Goal: Information Seeking & Learning: Check status

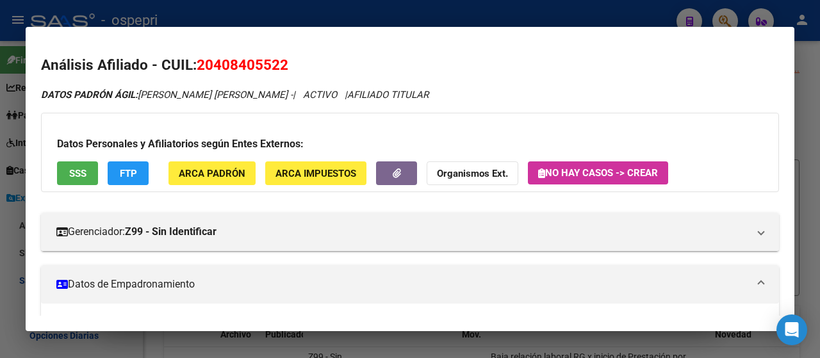
click at [557, 20] on div at bounding box center [410, 179] width 820 height 358
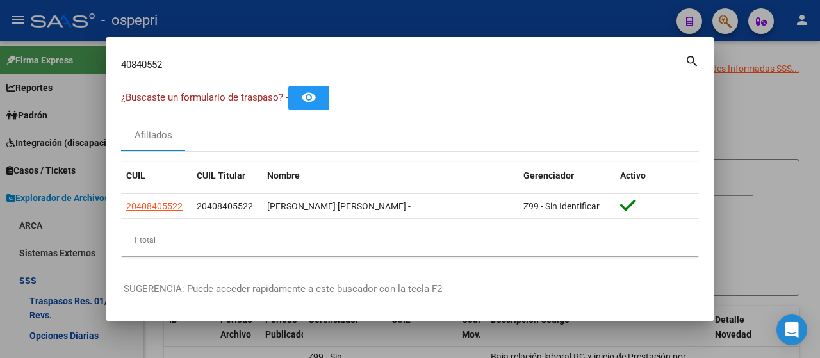
click at [721, 16] on div at bounding box center [410, 179] width 820 height 358
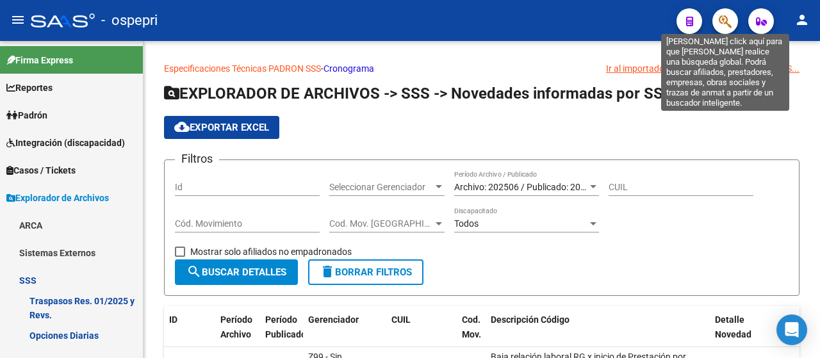
click at [721, 16] on icon "button" at bounding box center [725, 21] width 13 height 15
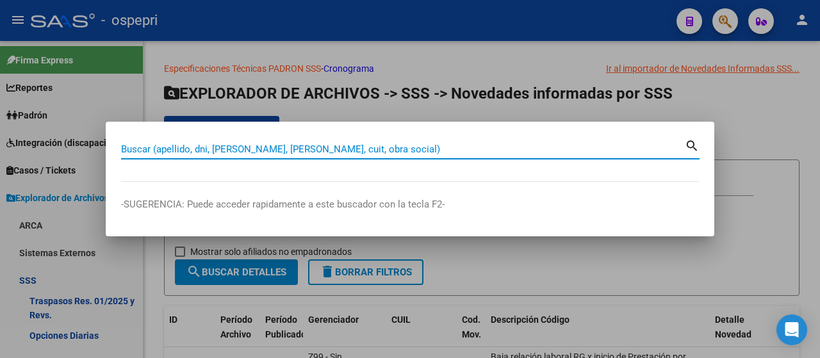
paste input "37172809"
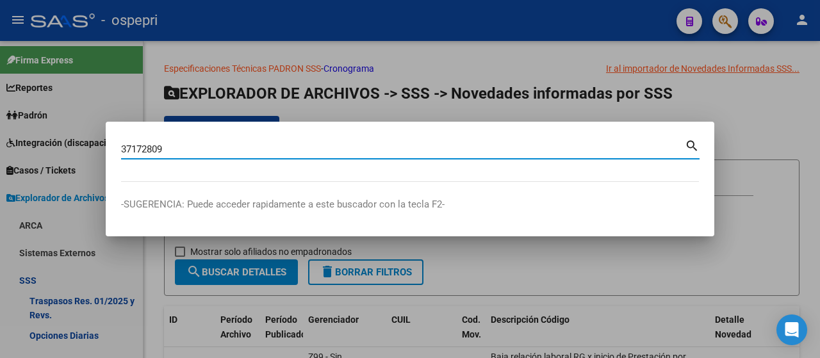
type input "37172809"
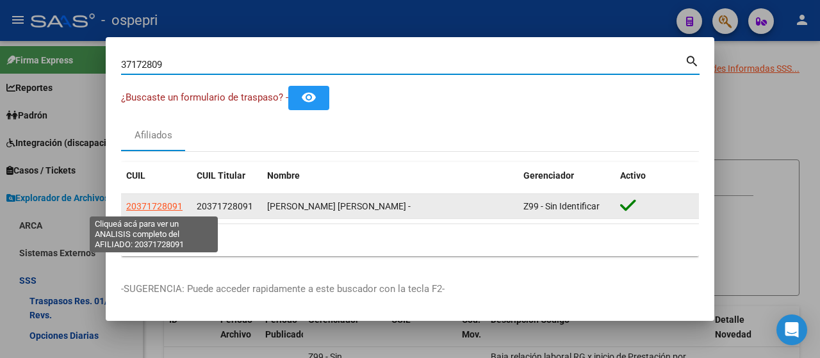
click at [141, 202] on span "20371728091" at bounding box center [154, 206] width 56 height 10
type textarea "20371728091"
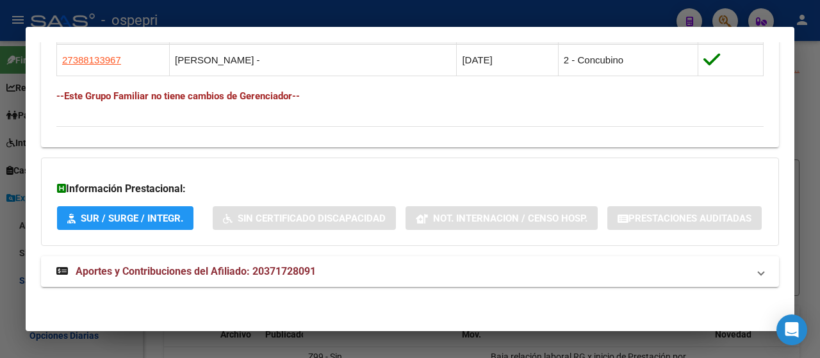
scroll to position [840, 0]
click at [252, 274] on span "Aportes y Contribuciones del Afiliado: 20371728091" at bounding box center [196, 271] width 240 height 12
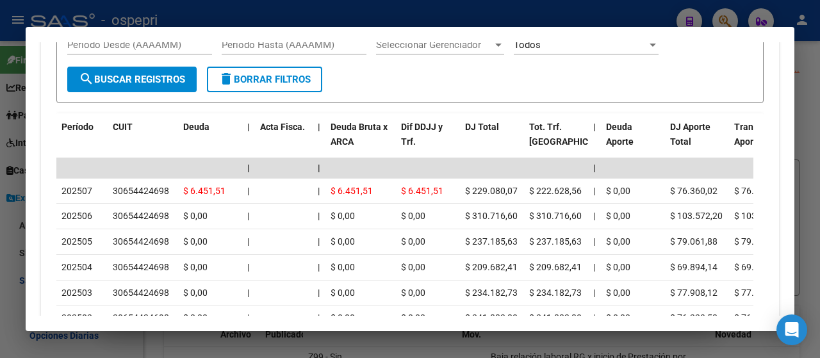
scroll to position [1053, 0]
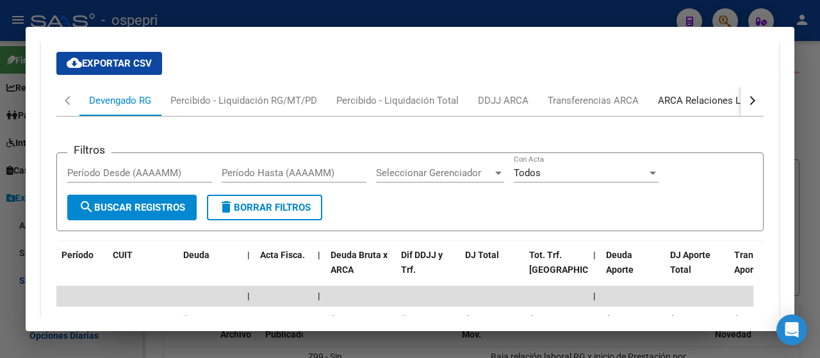
click at [694, 108] on div "ARCA Relaciones Laborales" at bounding box center [718, 101] width 120 height 14
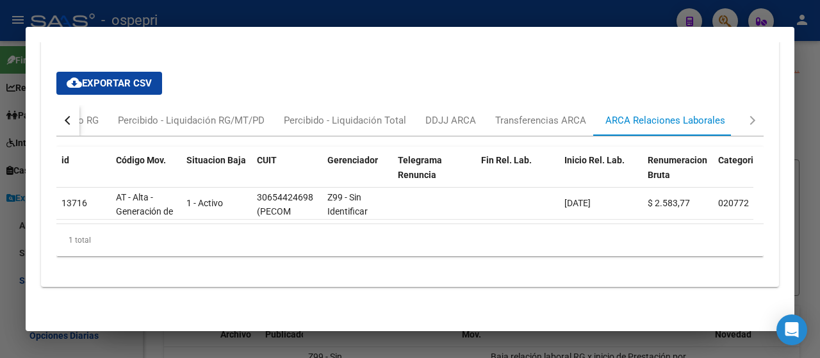
scroll to position [1106, 0]
click at [636, 15] on div at bounding box center [410, 179] width 820 height 358
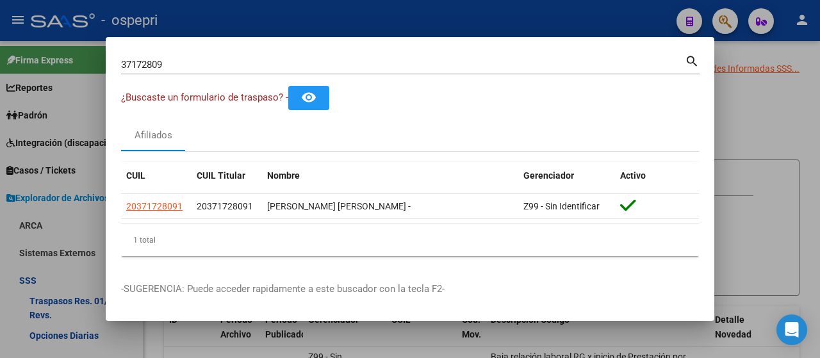
click at [724, 17] on div at bounding box center [410, 179] width 820 height 358
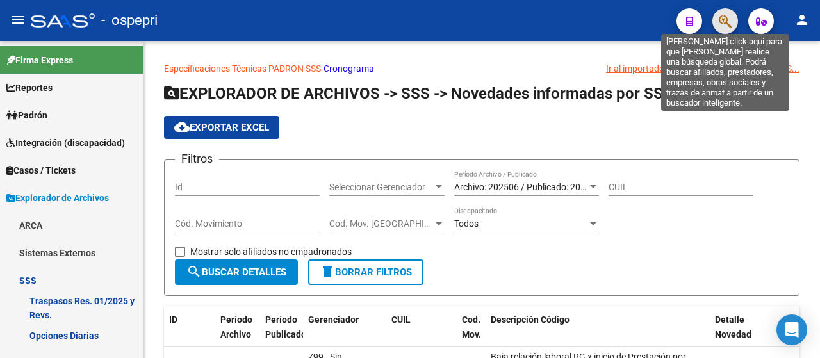
click at [723, 17] on icon "button" at bounding box center [725, 21] width 13 height 15
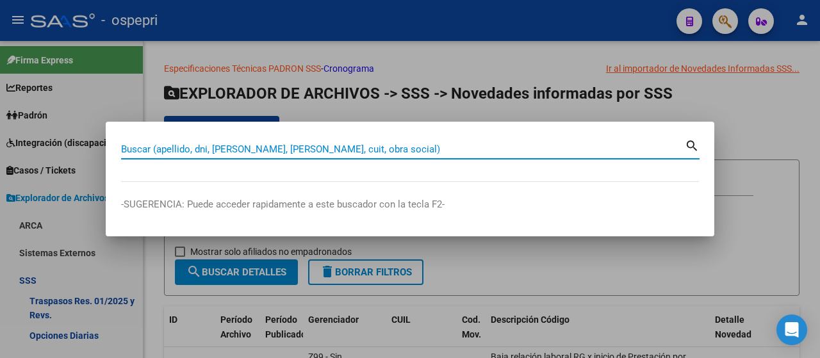
click at [232, 145] on div "Buscar (apellido, dni, [PERSON_NAME], [PERSON_NAME], cuit, obra social)" at bounding box center [403, 149] width 564 height 19
paste input "93259711"
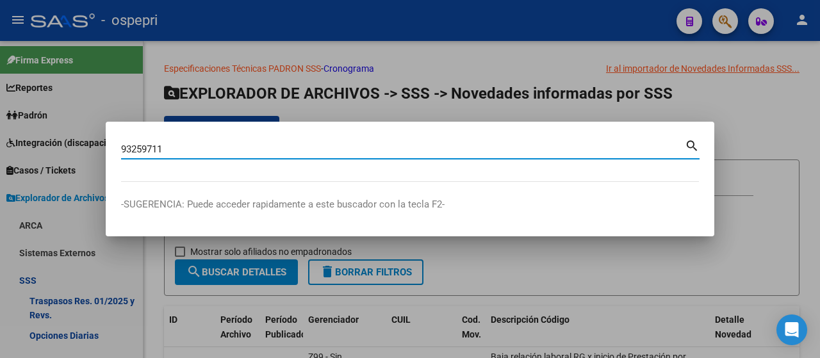
type input "93259711"
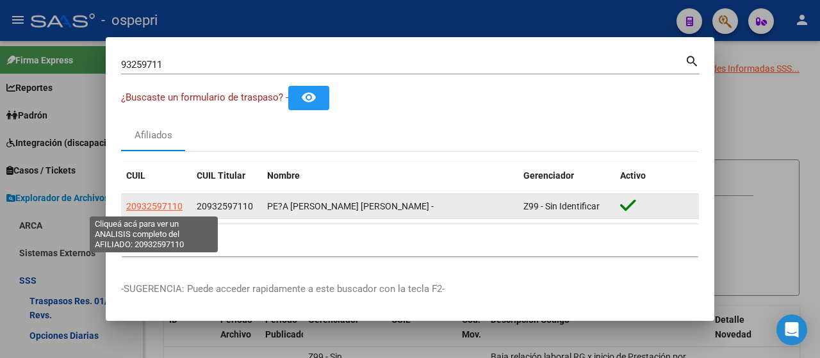
click at [151, 204] on span "20932597110" at bounding box center [154, 206] width 56 height 10
type textarea "20932597110"
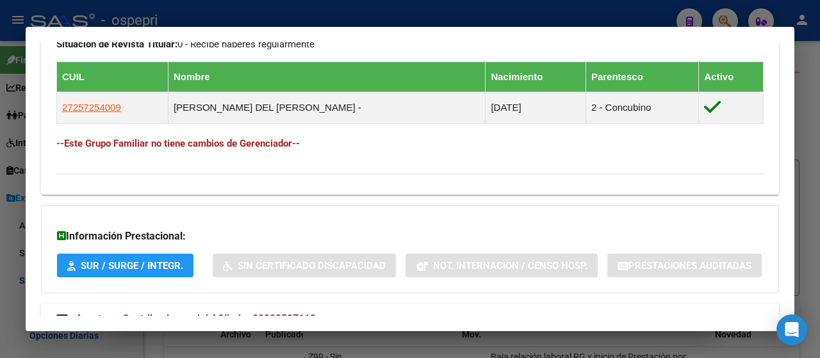
scroll to position [809, 0]
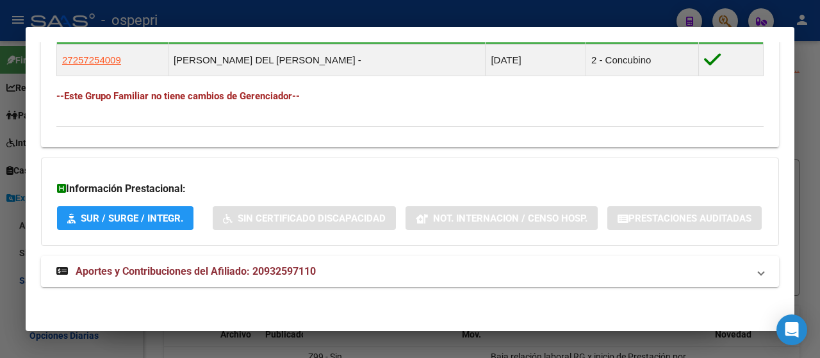
click at [255, 268] on span "Aportes y Contribuciones del Afiliado: 20932597110" at bounding box center [196, 271] width 240 height 12
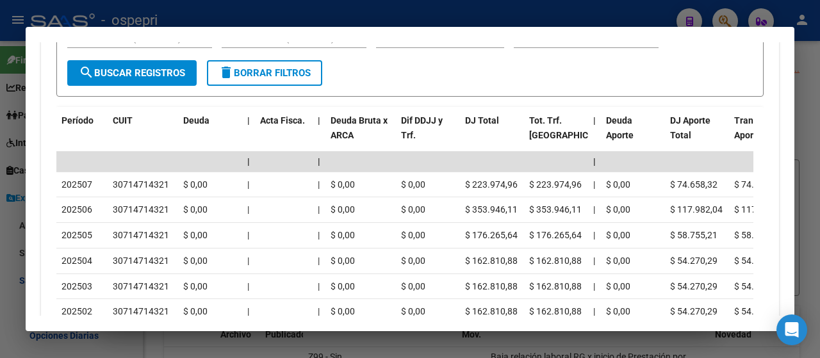
scroll to position [1150, 0]
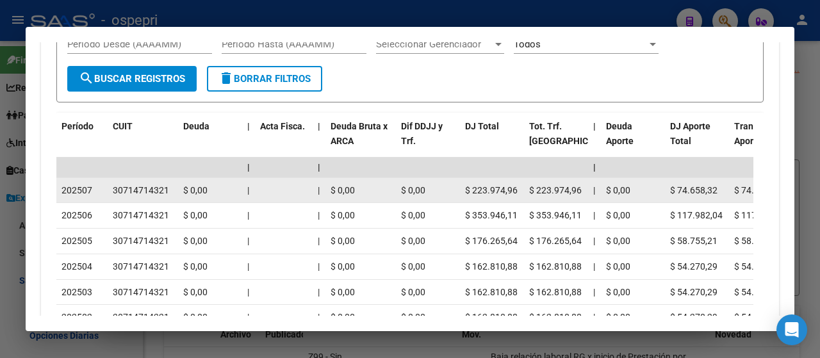
click at [142, 198] on div "30714714321" at bounding box center [141, 190] width 56 height 15
